Goal: Find specific page/section: Find specific page/section

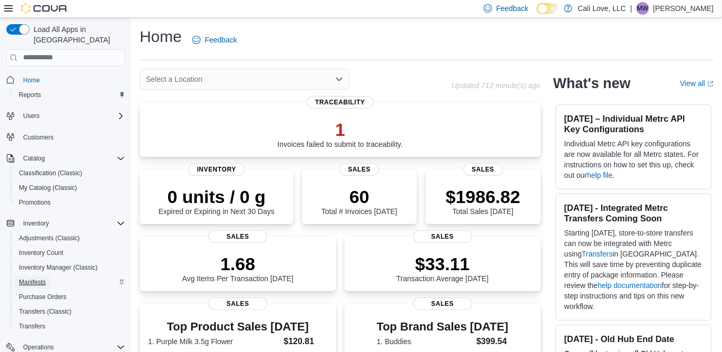
click at [31, 278] on span "Manifests" at bounding box center [32, 282] width 27 height 8
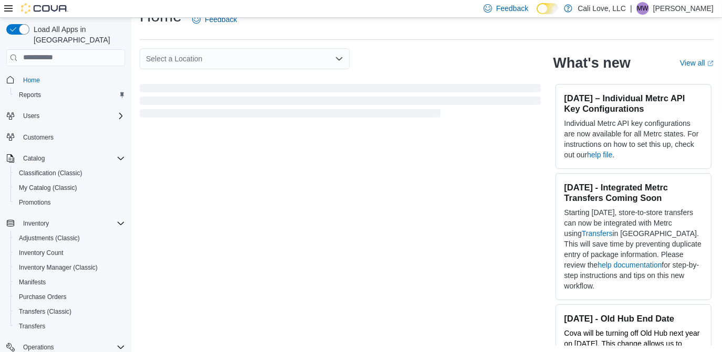
scroll to position [22, 0]
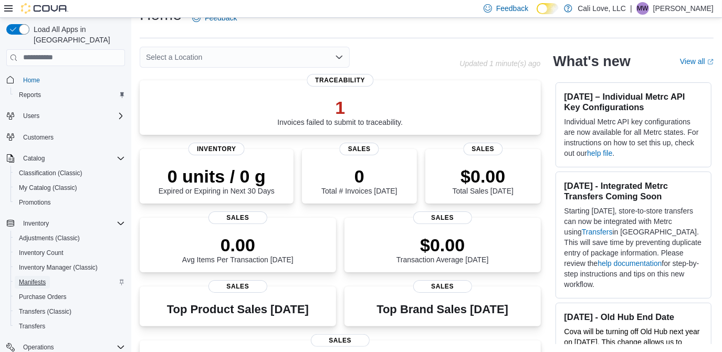
click at [23, 278] on span "Manifests" at bounding box center [32, 282] width 27 height 8
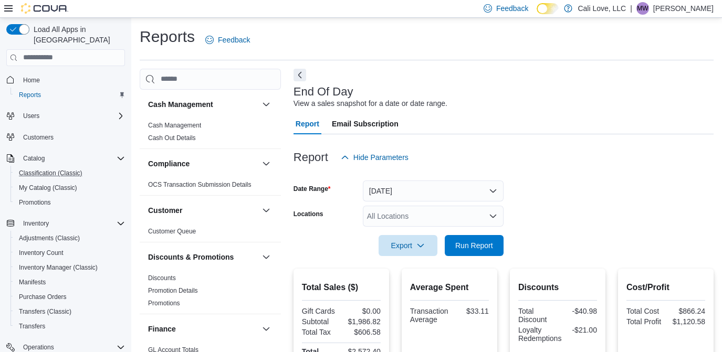
scroll to position [258, 0]
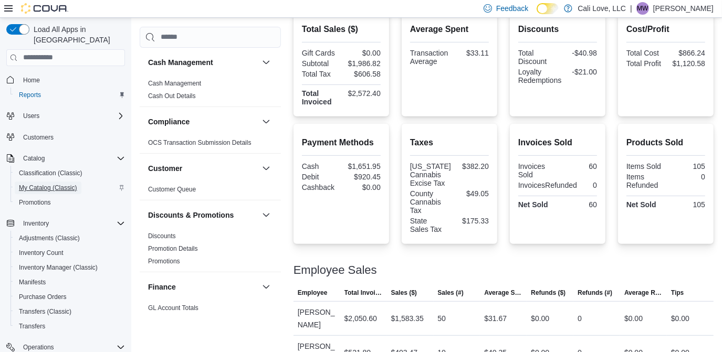
click at [50, 184] on span "My Catalog (Classic)" at bounding box center [48, 188] width 58 height 8
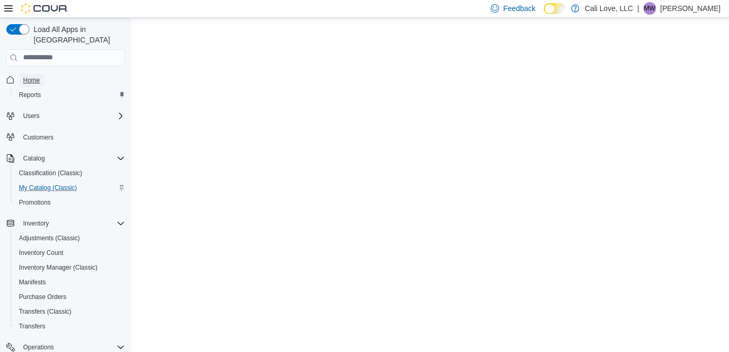
click at [33, 74] on span "Home" at bounding box center [31, 80] width 17 height 13
